Goal: Information Seeking & Learning: Learn about a topic

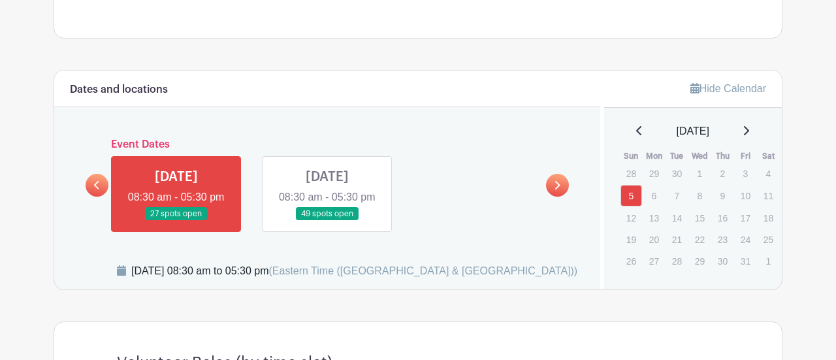
scroll to position [435, 0]
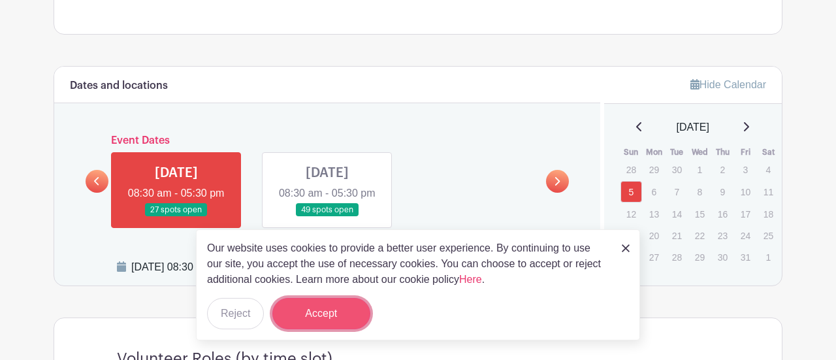
click at [329, 311] on button "Accept" at bounding box center [321, 313] width 98 height 31
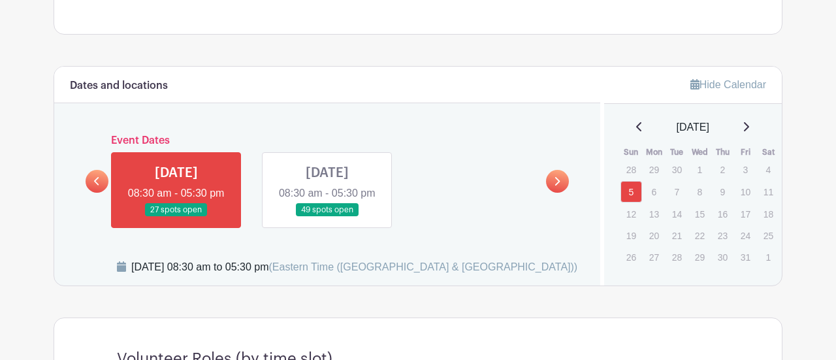
click at [176, 217] on link at bounding box center [176, 217] width 0 height 0
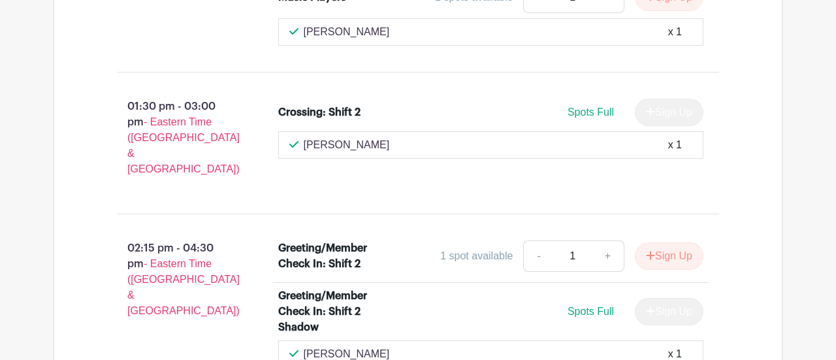
scroll to position [3346, 0]
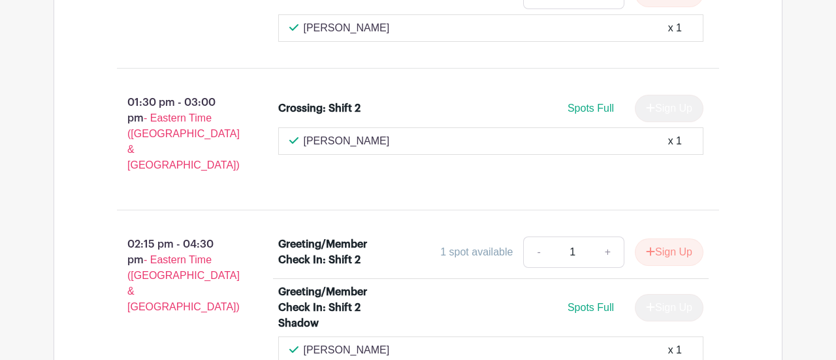
click at [498, 294] on div "Spots Full Sign Up" at bounding box center [543, 307] width 319 height 27
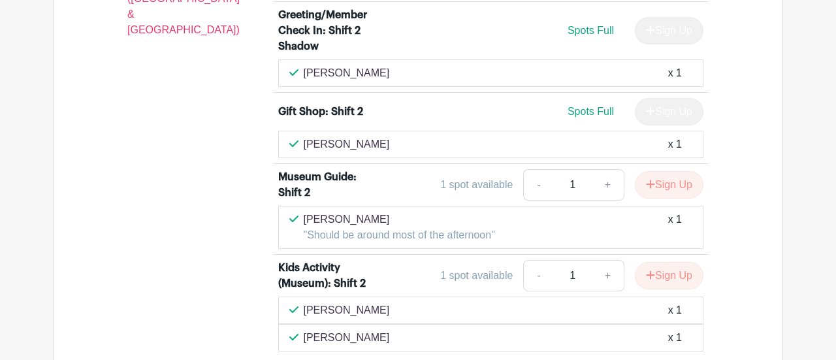
scroll to position [3624, 0]
click at [520, 329] on div "[PERSON_NAME] x 1" at bounding box center [491, 337] width 404 height 16
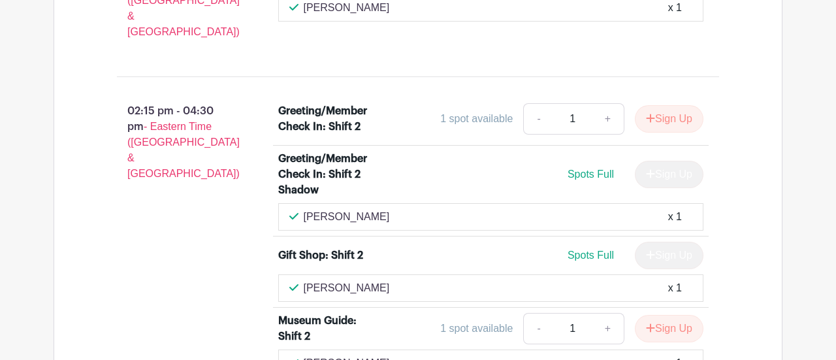
scroll to position [3476, 0]
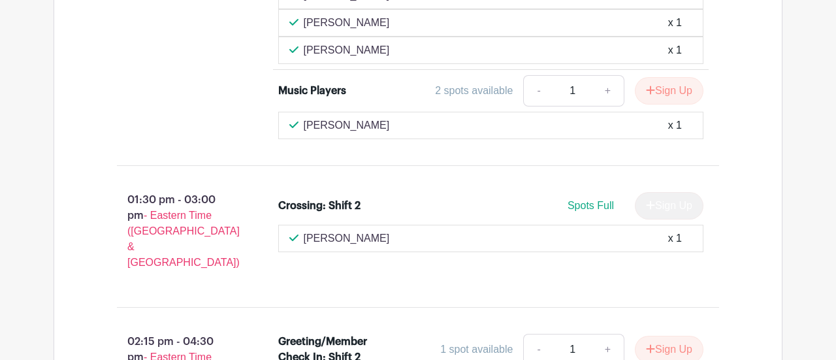
click at [746, 176] on div "01:30 pm - 03:00 pm - Eastern Time ([GEOGRAPHIC_DATA] & [GEOGRAPHIC_DATA]) Cros…" at bounding box center [418, 236] width 665 height 120
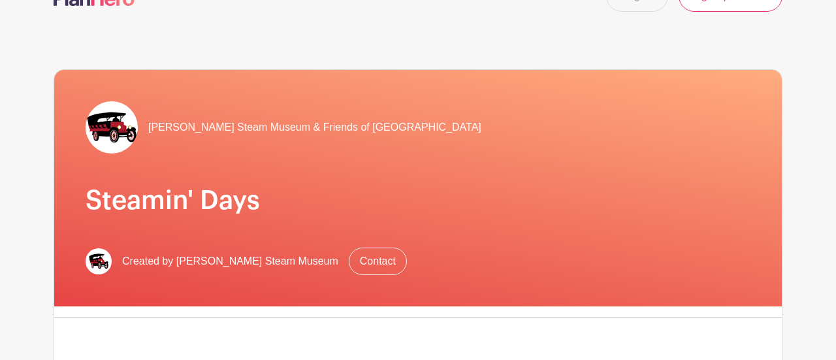
scroll to position [0, 0]
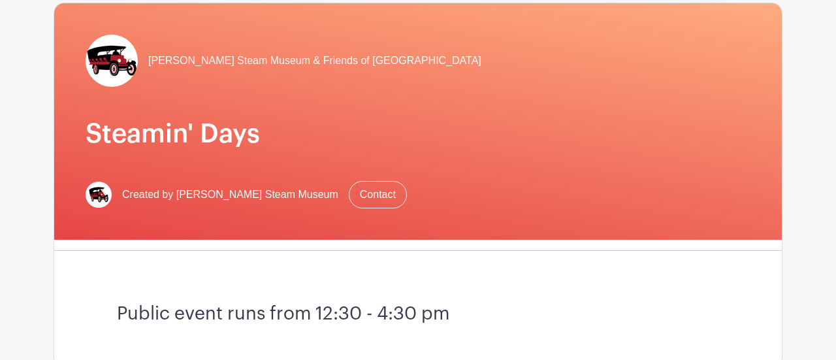
click at [640, 218] on div "[PERSON_NAME] Steam Museum & Friends of [GEOGRAPHIC_DATA] Steamin' Days Created…" at bounding box center [418, 121] width 728 height 236
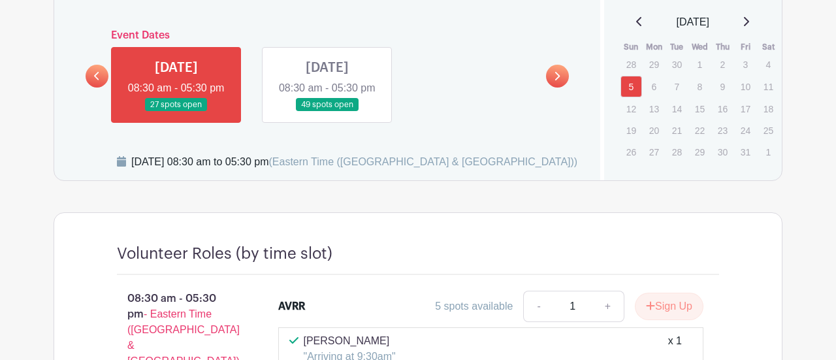
scroll to position [537, 0]
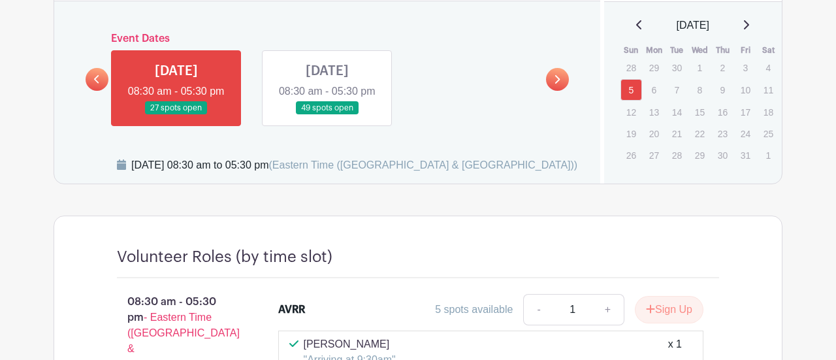
click at [327, 115] on link at bounding box center [327, 115] width 0 height 0
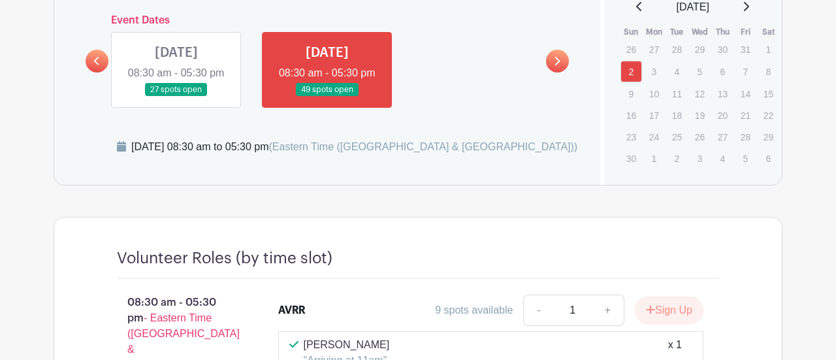
scroll to position [562, 0]
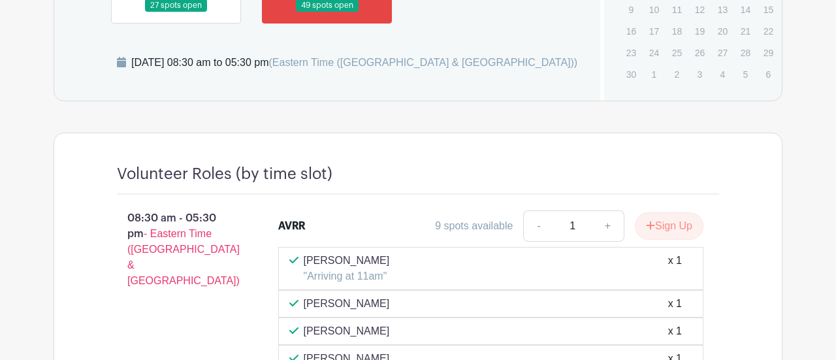
click at [509, 281] on div "[PERSON_NAME] "Arriving at 11am" x 1" at bounding box center [491, 268] width 426 height 43
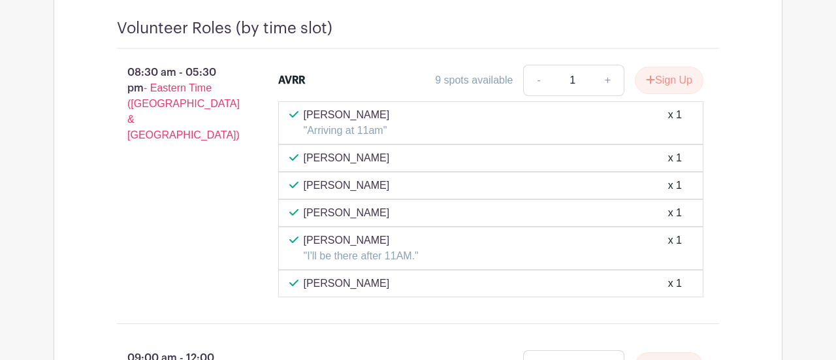
scroll to position [785, 0]
click at [509, 246] on div "[PERSON_NAME] "I'll be there after 11AM." x 1" at bounding box center [491, 248] width 404 height 31
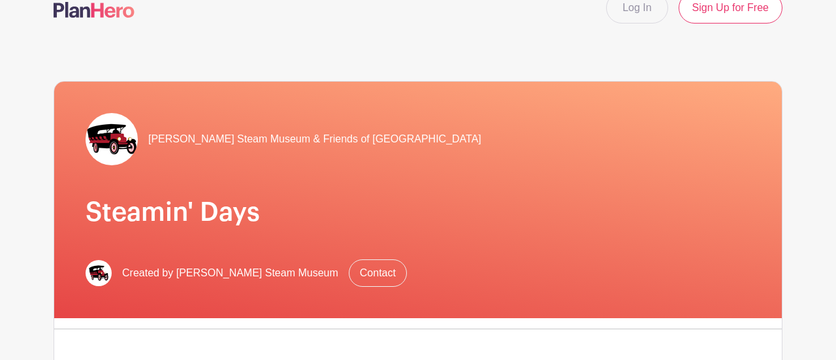
scroll to position [0, 0]
